Goal: Task Accomplishment & Management: Manage account settings

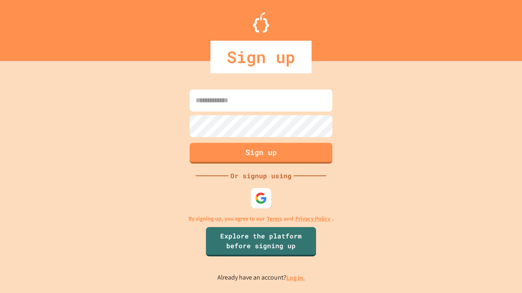
click at [296, 278] on link "Log in." at bounding box center [295, 278] width 19 height 9
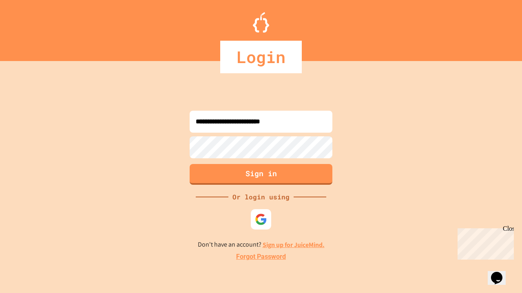
type input "**********"
